Goal: Task Accomplishment & Management: Complete application form

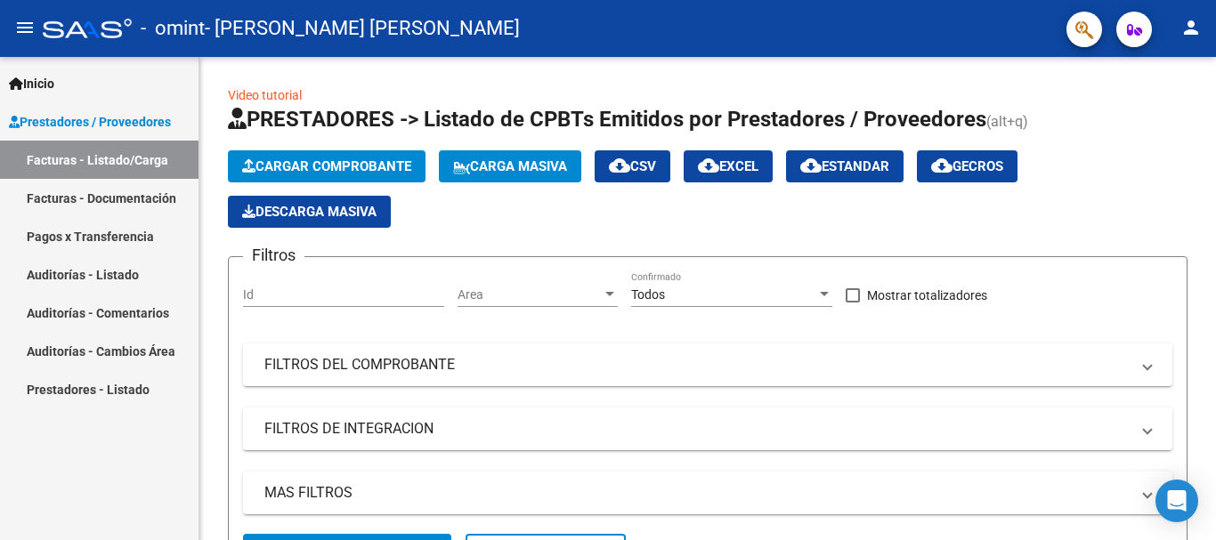
click at [112, 113] on span "Prestadores / Proveedores" at bounding box center [90, 122] width 162 height 20
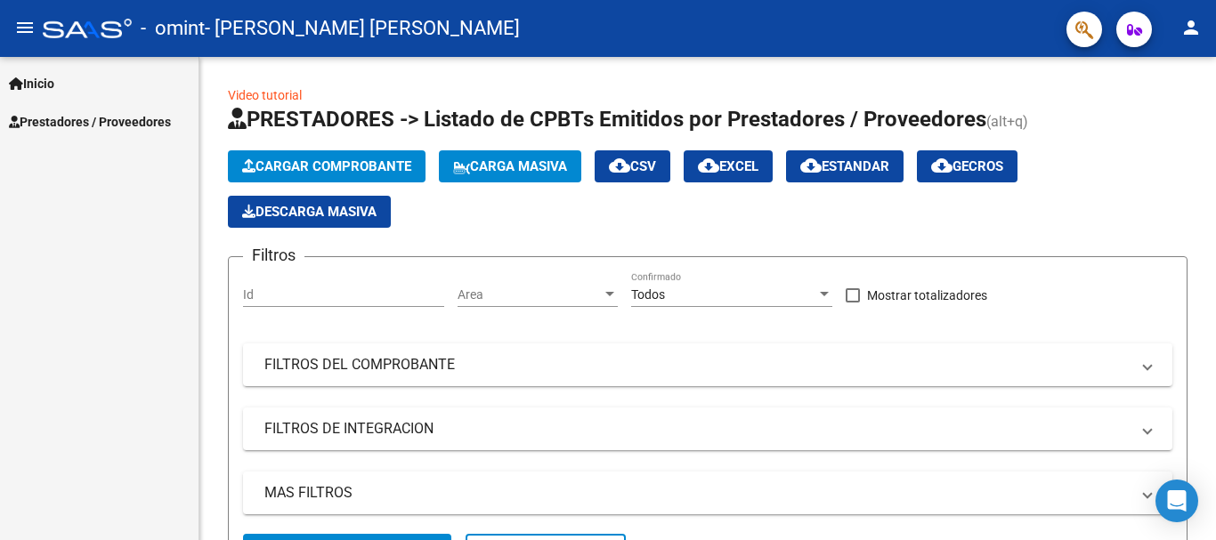
click at [75, 116] on span "Prestadores / Proveedores" at bounding box center [90, 122] width 162 height 20
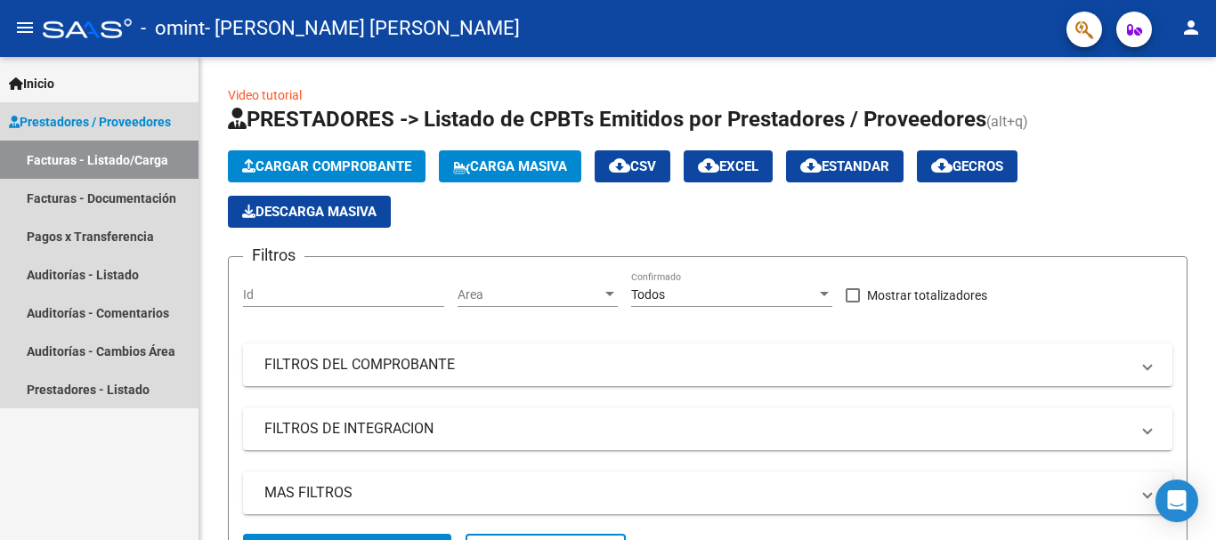
click at [82, 158] on link "Facturas - Listado/Carga" at bounding box center [99, 160] width 198 height 38
click at [171, 116] on span "Prestadores / Proveedores" at bounding box center [90, 122] width 162 height 20
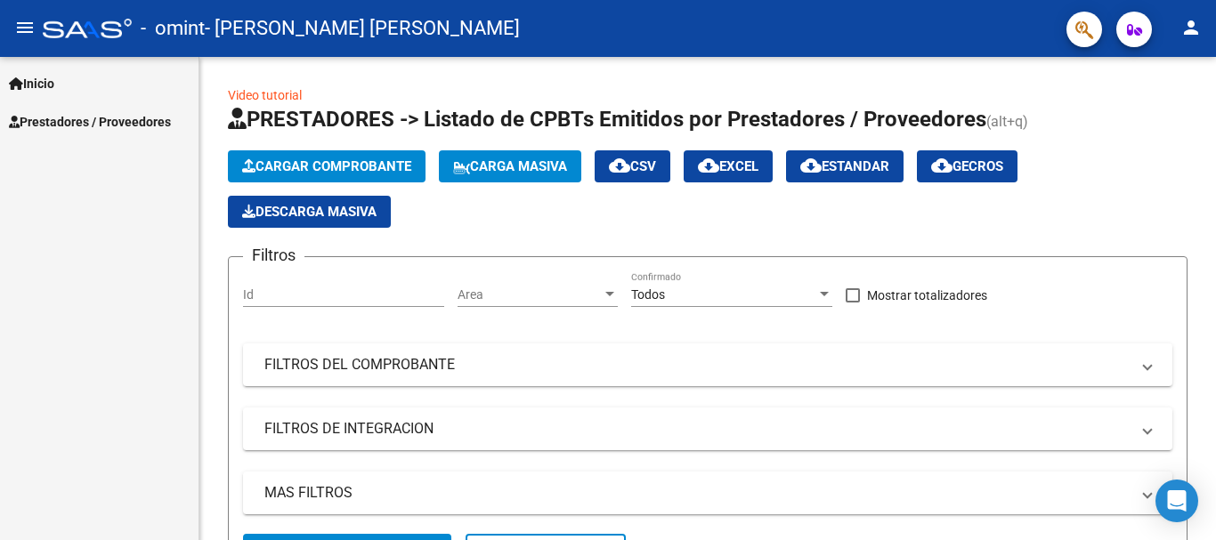
click at [171, 116] on span "Prestadores / Proveedores" at bounding box center [90, 122] width 162 height 20
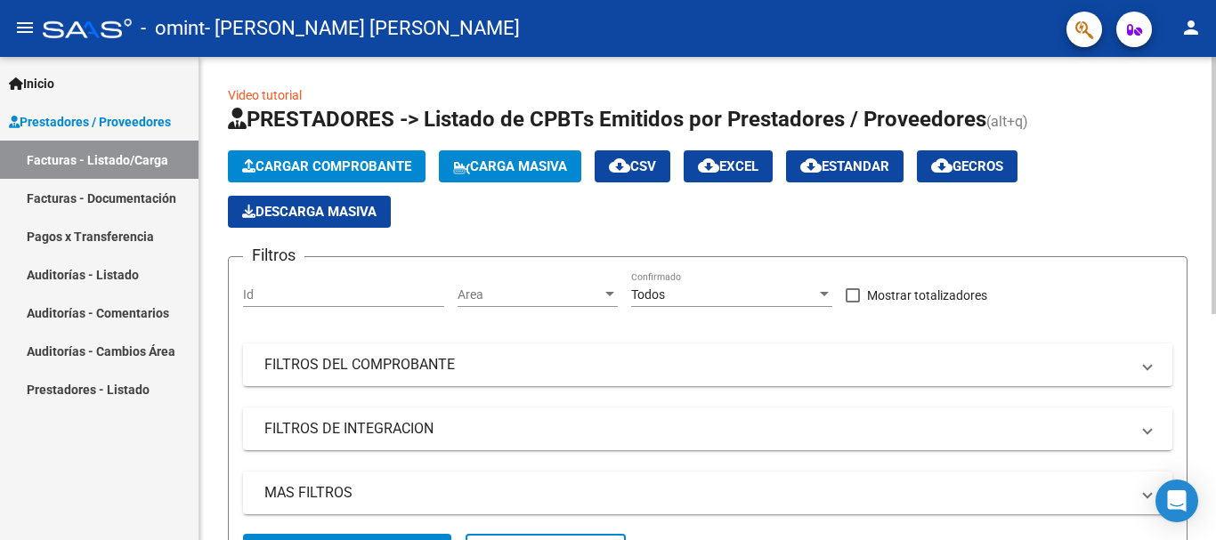
click at [276, 151] on button "Cargar Comprobante" at bounding box center [327, 166] width 198 height 32
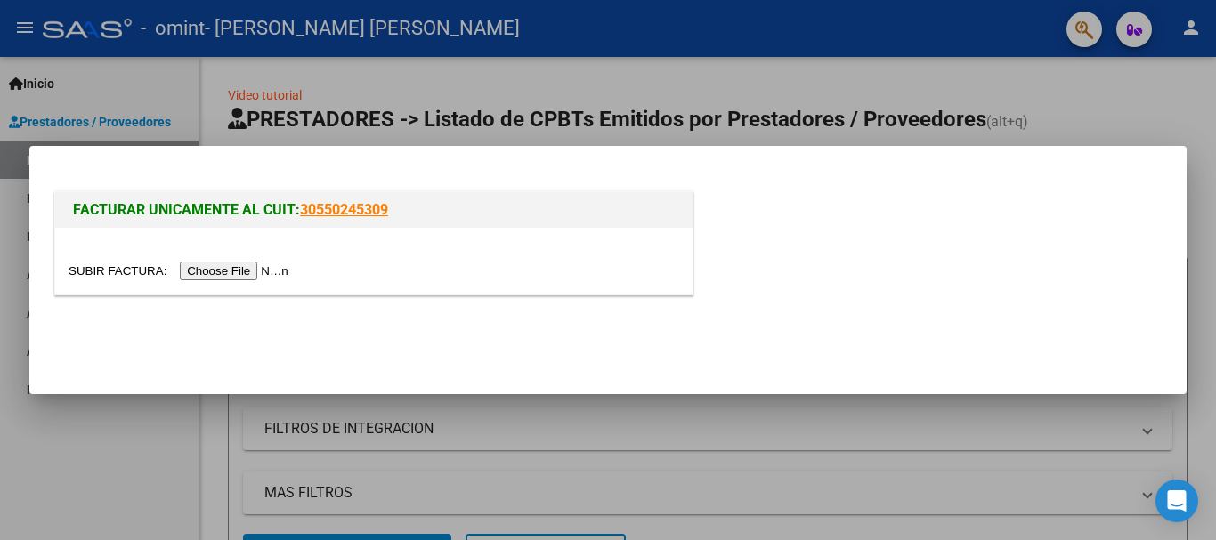
click at [271, 269] on input "file" at bounding box center [181, 271] width 225 height 19
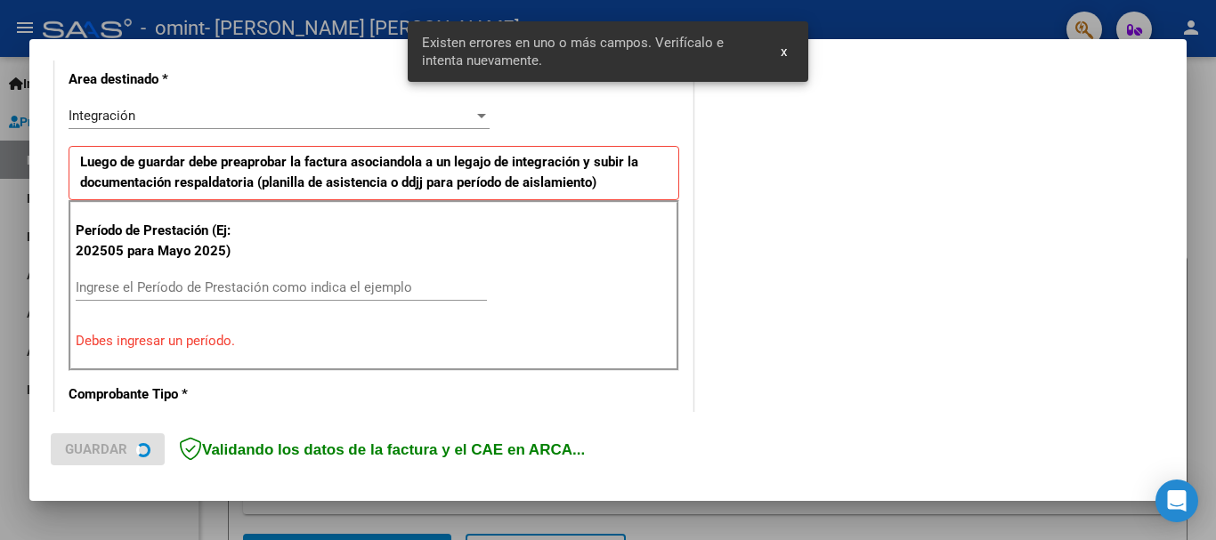
scroll to position [444, 0]
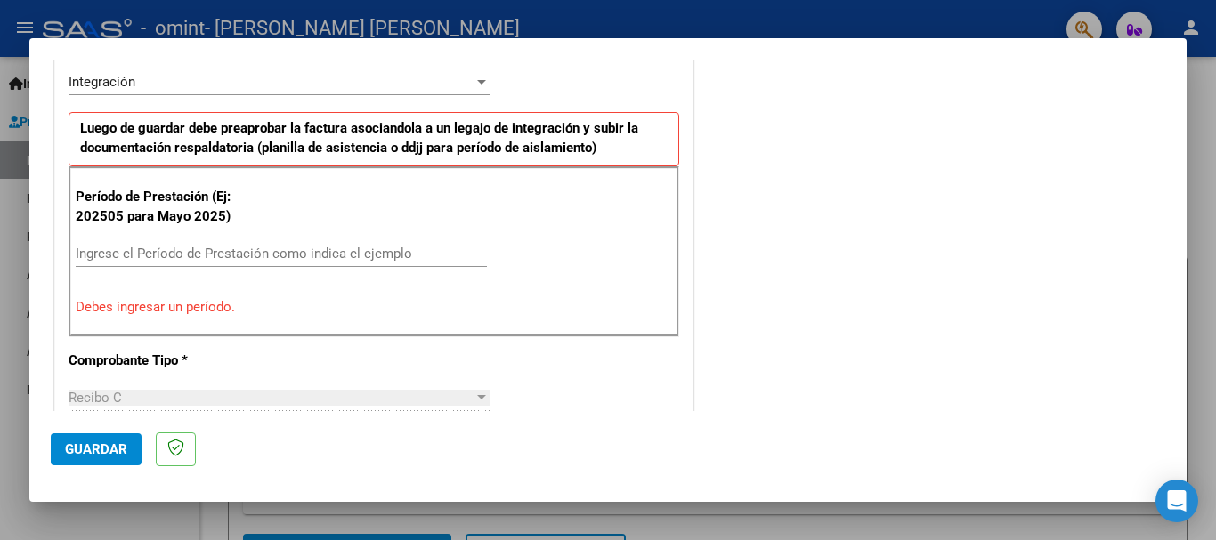
click at [100, 248] on input "Ingrese el Período de Prestación como indica el ejemplo" at bounding box center [281, 254] width 411 height 16
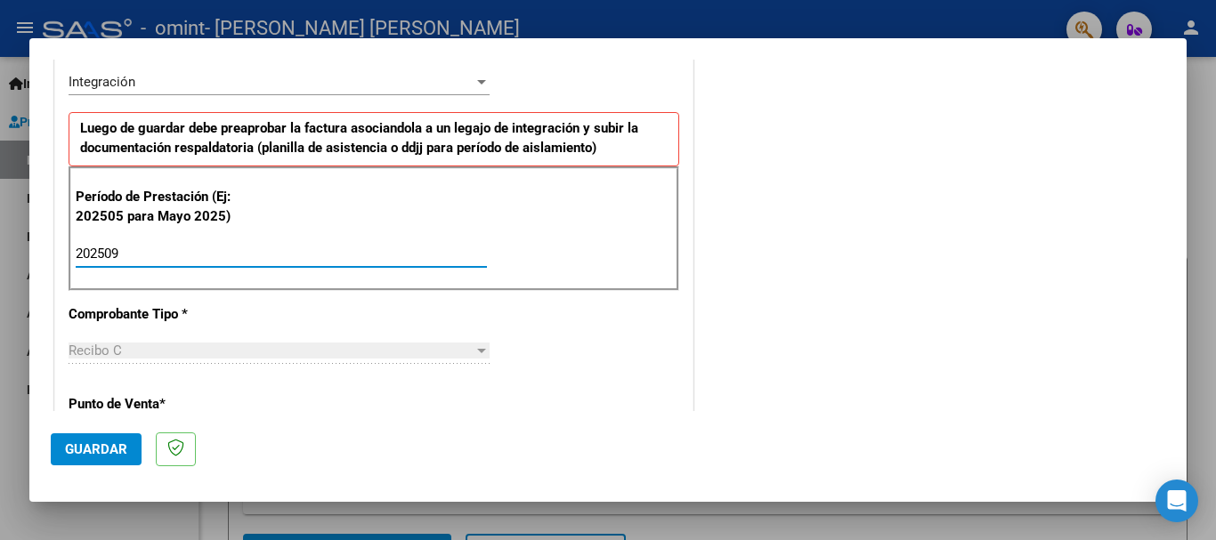
type input "202509"
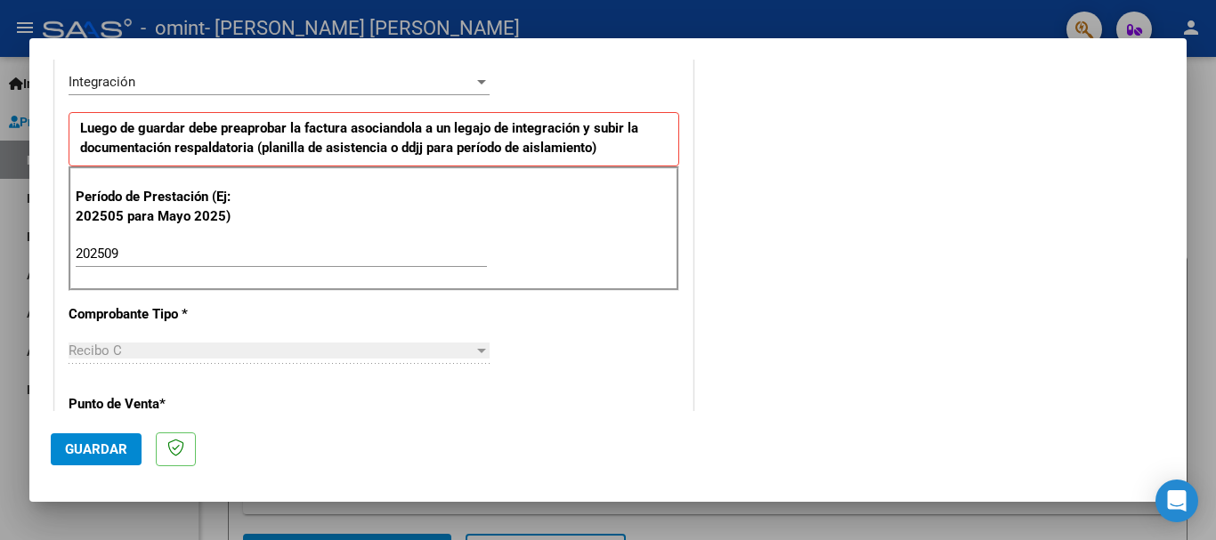
click at [173, 352] on div "Recibo C" at bounding box center [271, 351] width 405 height 16
click at [477, 352] on div at bounding box center [481, 351] width 9 height 4
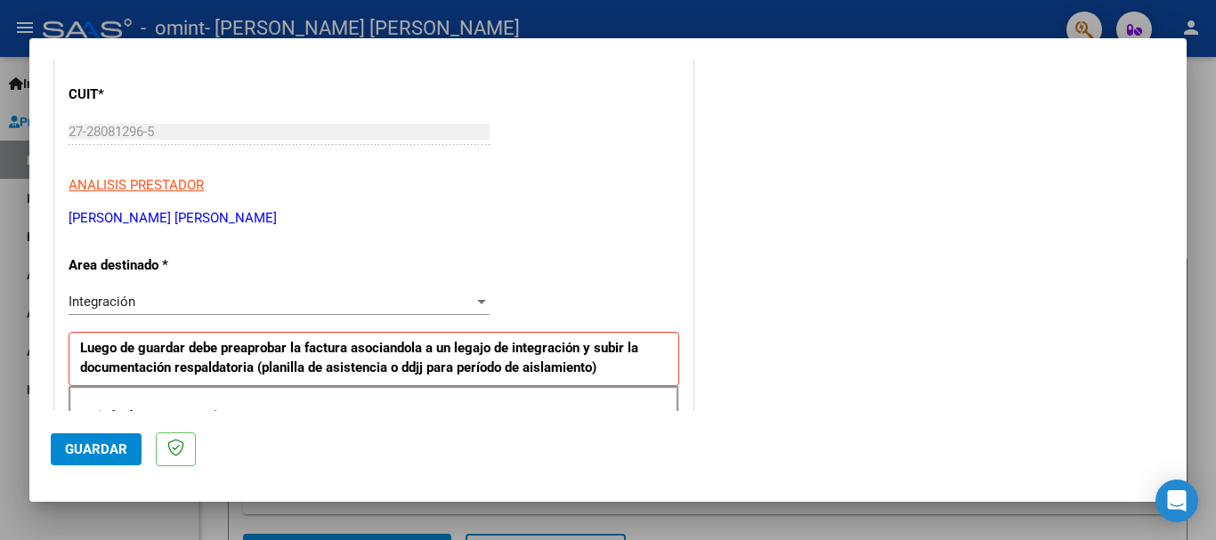
scroll to position [267, 0]
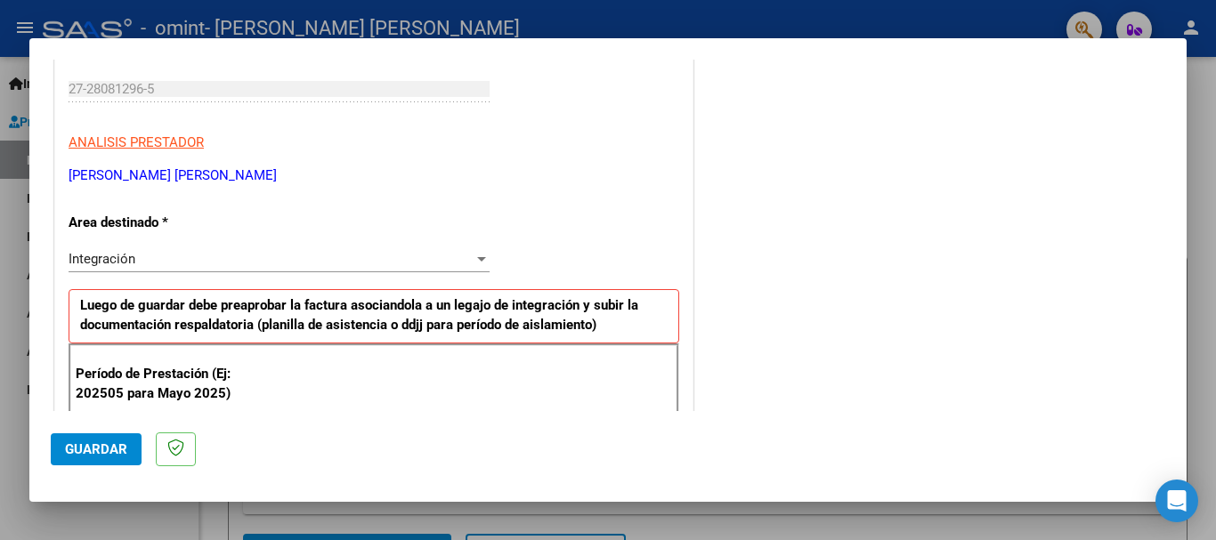
click at [479, 257] on div at bounding box center [481, 259] width 9 height 4
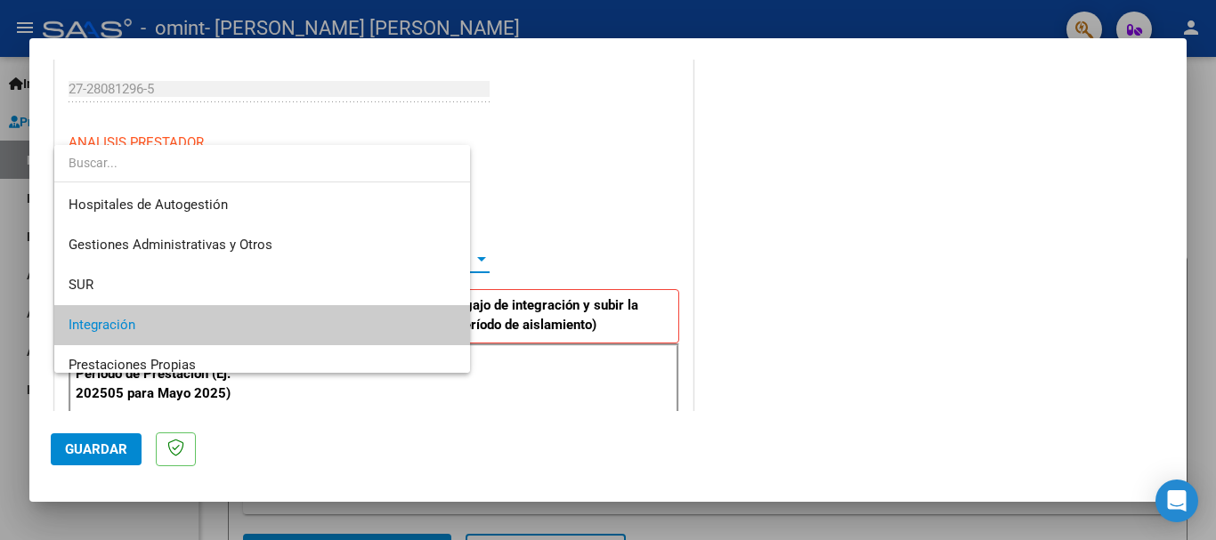
scroll to position [67, 0]
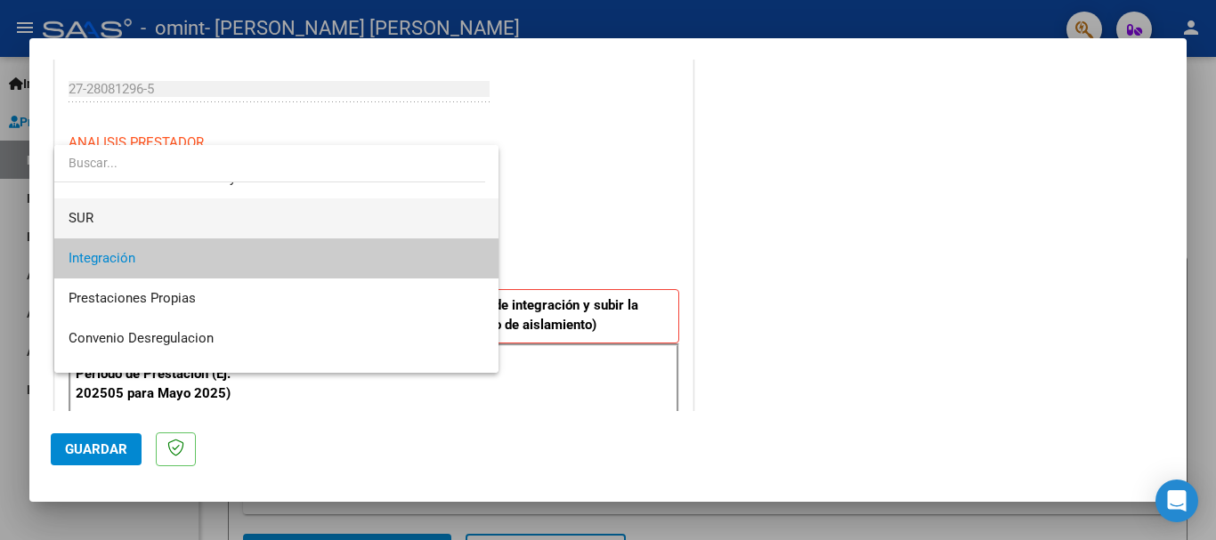
click at [137, 214] on span "SUR" at bounding box center [277, 218] width 416 height 40
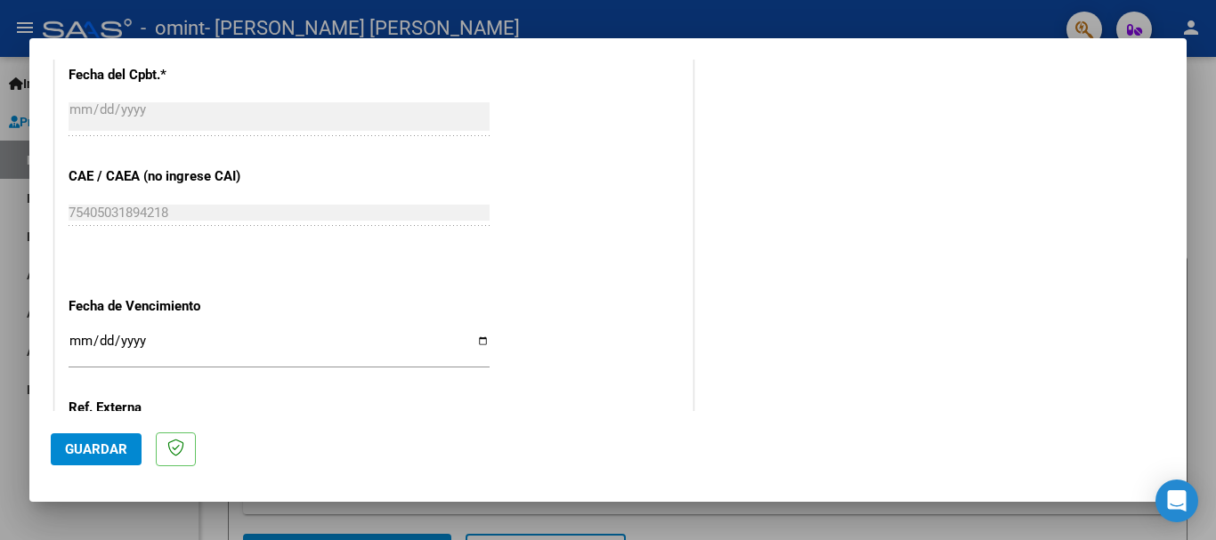
scroll to position [858, 0]
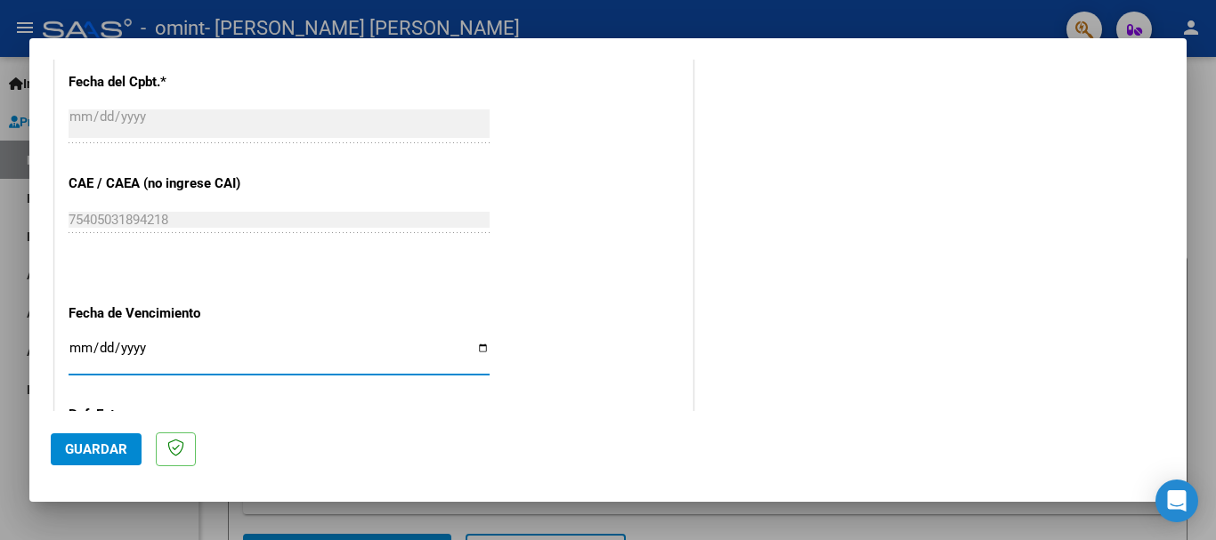
click at [77, 342] on input "Ingresar la fecha" at bounding box center [279, 355] width 421 height 28
type input "0025-10-17"
type input "[DATE]"
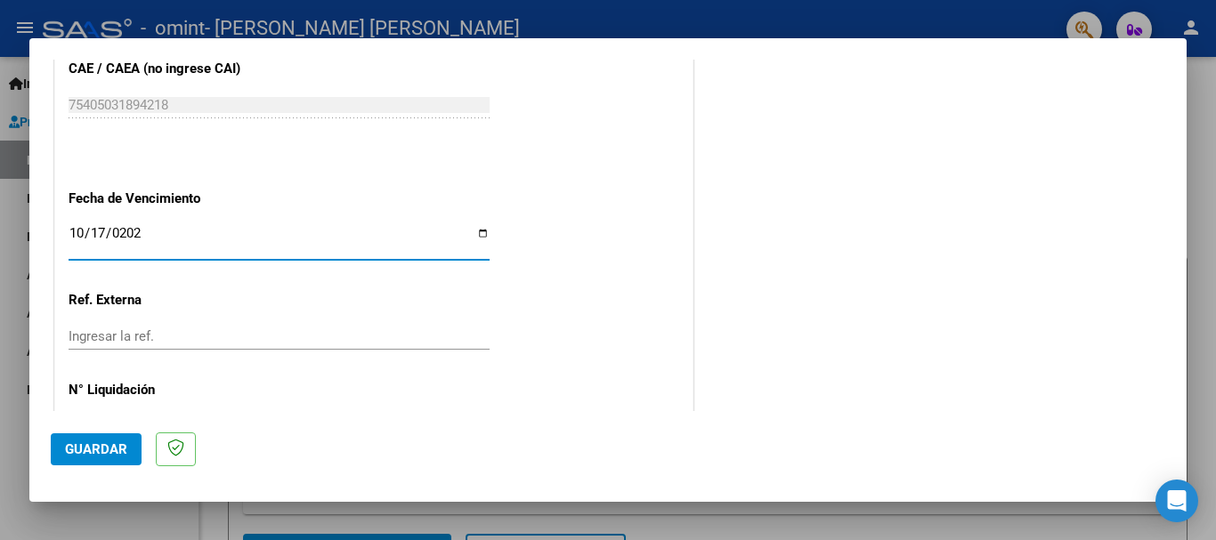
scroll to position [1036, 0]
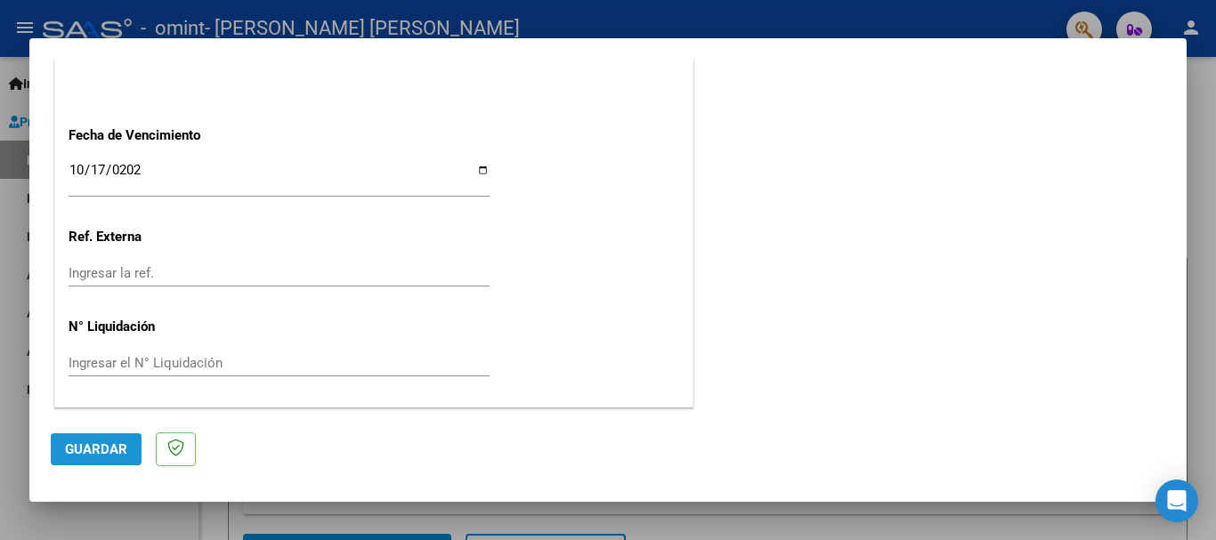
click at [111, 448] on span "Guardar" at bounding box center [96, 449] width 62 height 16
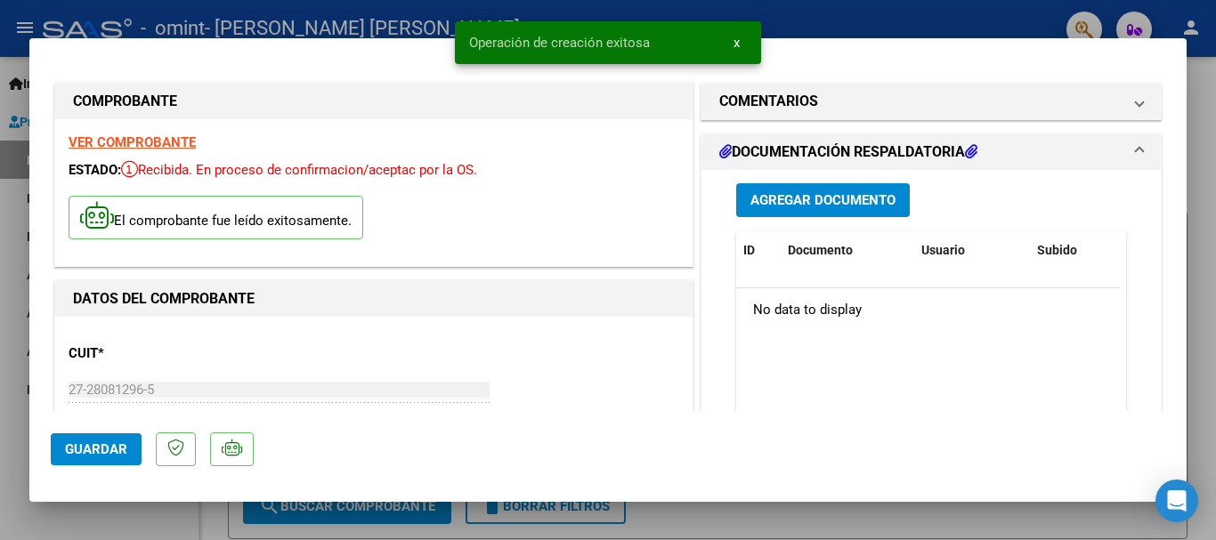
click at [775, 200] on span "Agregar Documento" at bounding box center [822, 201] width 145 height 16
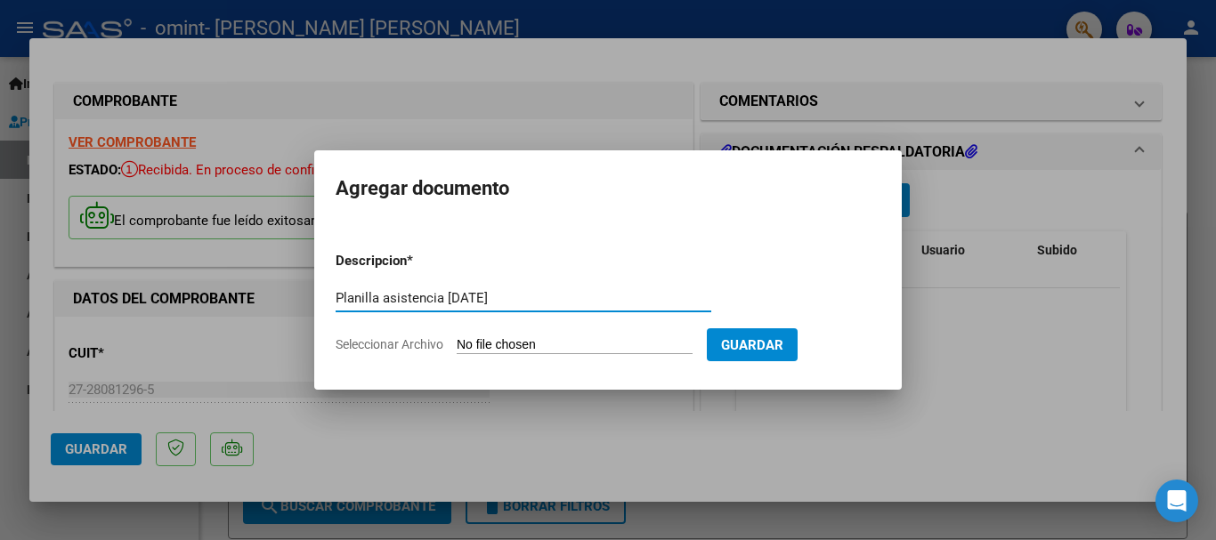
type input "Planilla asistencia [DATE]"
click at [480, 339] on input "Seleccionar Archivo" at bounding box center [575, 345] width 236 height 17
type input "C:\fakepath\[PERSON_NAME] [DATE].pdf"
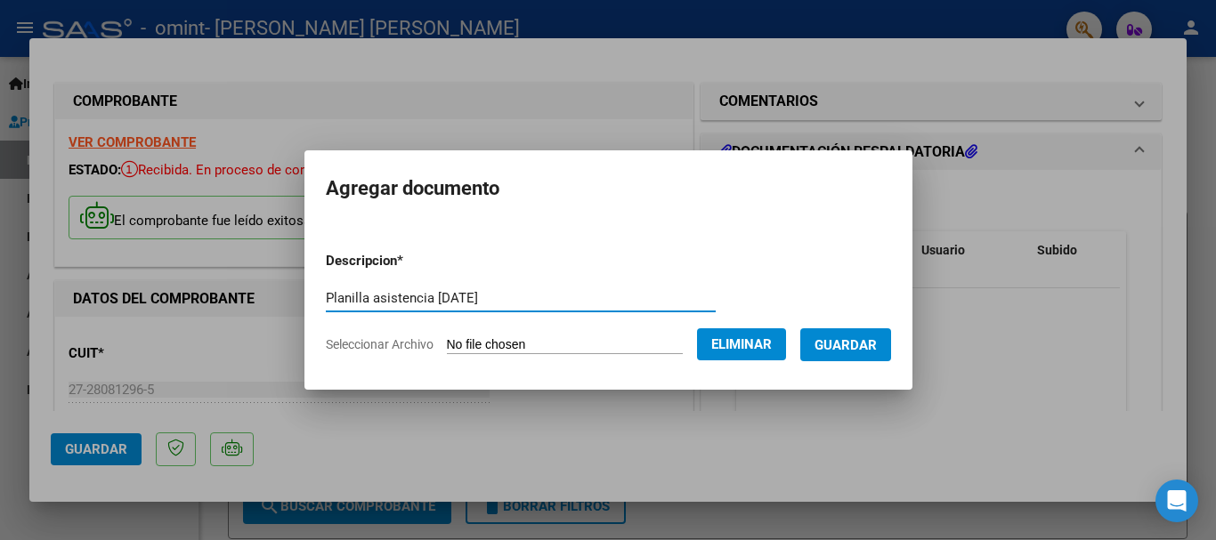
drag, startPoint x: 412, startPoint y: 297, endPoint x: 356, endPoint y: 303, distance: 56.3
click at [356, 303] on input "Planilla asistencia [DATE]" at bounding box center [521, 298] width 390 height 16
click at [540, 300] on input "[PERSON_NAME] [DATE]" at bounding box center [521, 298] width 390 height 16
type input "Planilla [PERSON_NAME] [DATE]"
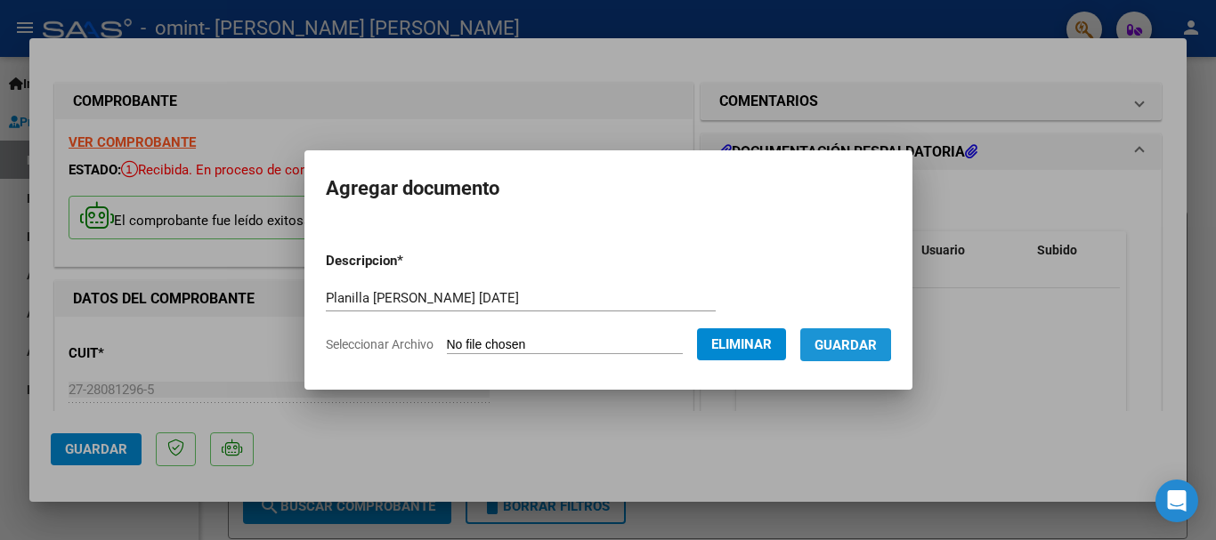
click at [837, 343] on span "Guardar" at bounding box center [845, 345] width 62 height 16
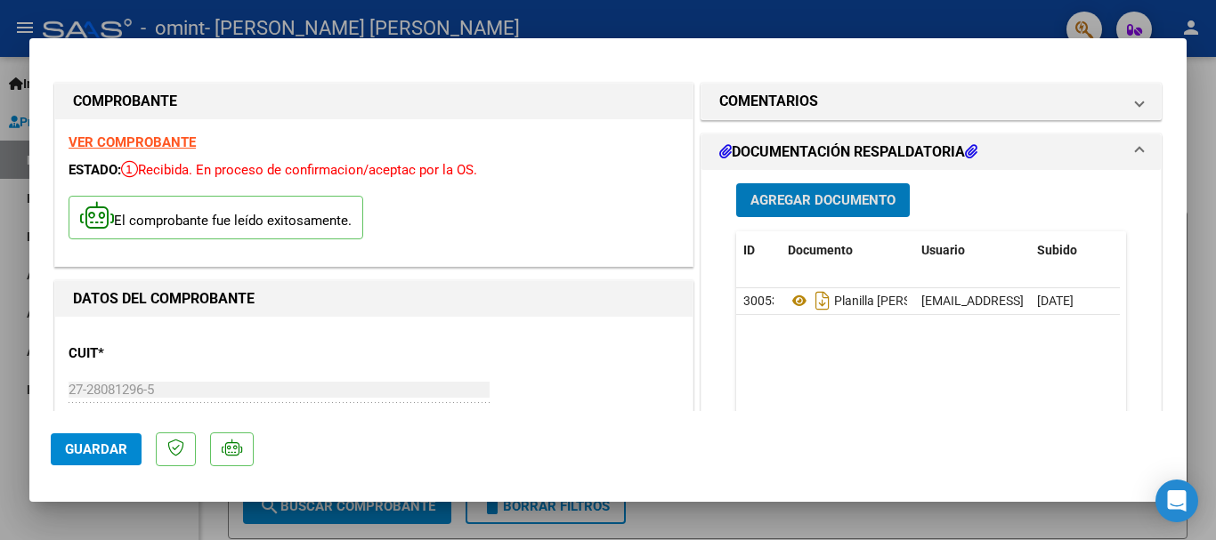
click at [101, 449] on span "Guardar" at bounding box center [96, 449] width 62 height 16
click at [888, 12] on div at bounding box center [608, 270] width 1216 height 540
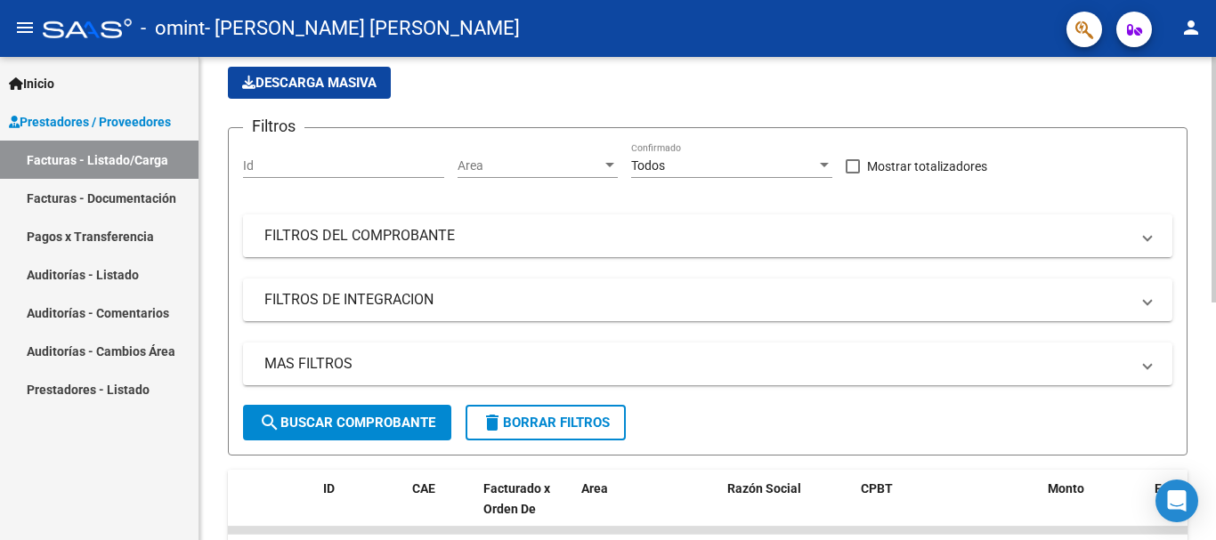
scroll to position [267, 0]
